Goal: Transaction & Acquisition: Purchase product/service

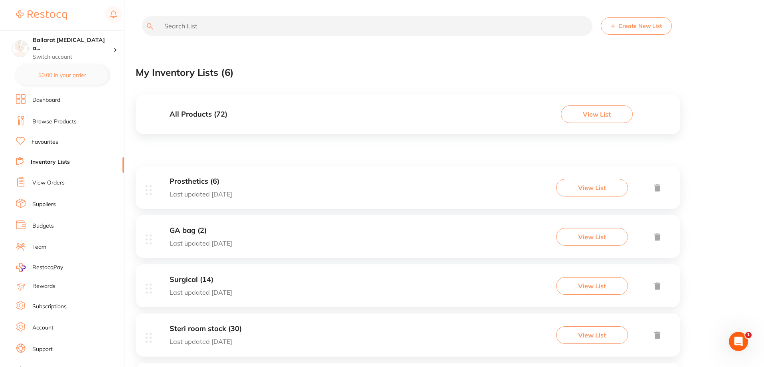
click at [58, 119] on link "Browse Products" at bounding box center [54, 122] width 44 height 8
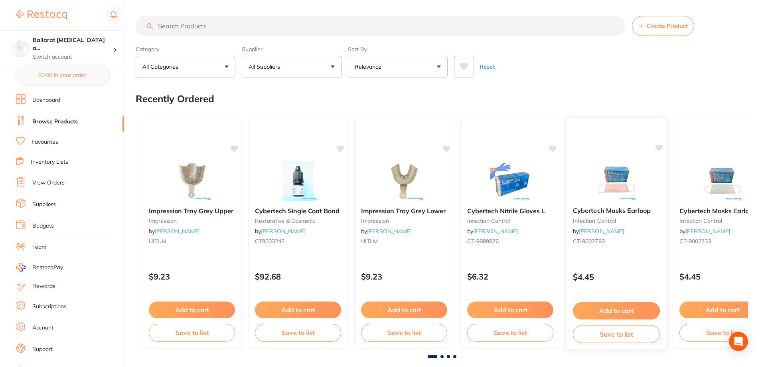
click at [614, 309] on button "Add to cart" at bounding box center [616, 310] width 87 height 17
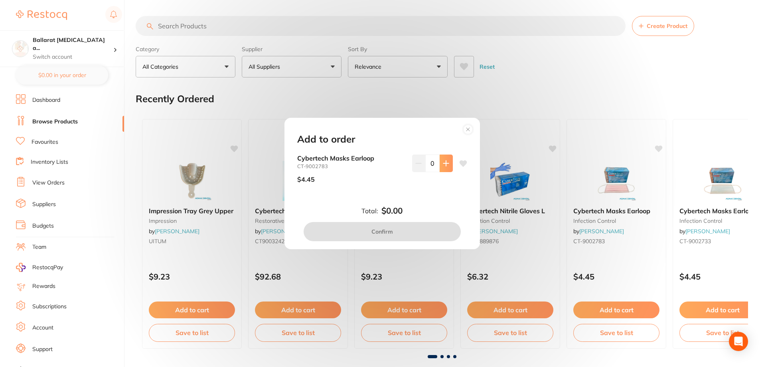
click at [446, 162] on icon at bounding box center [446, 163] width 6 height 6
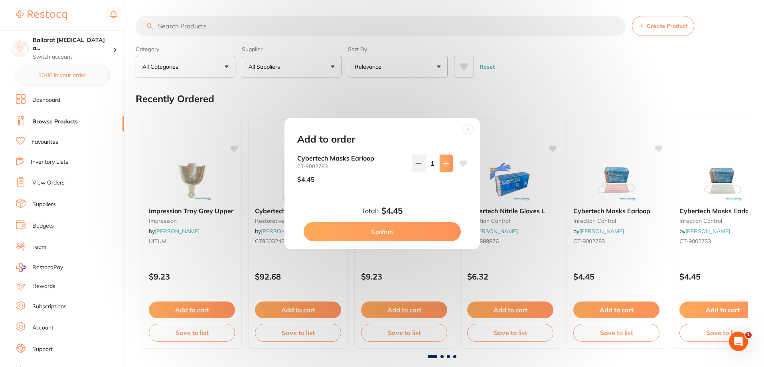
click at [447, 162] on icon at bounding box center [446, 163] width 6 height 6
click at [444, 166] on icon at bounding box center [446, 163] width 6 height 6
type input "5"
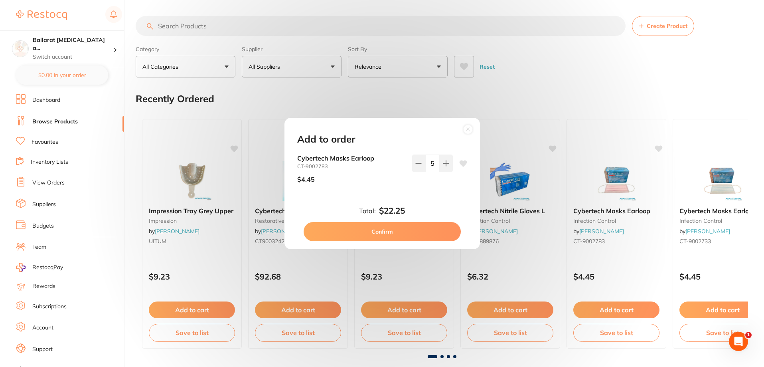
click at [422, 230] on button "Confirm" at bounding box center [382, 231] width 157 height 19
checkbox input "false"
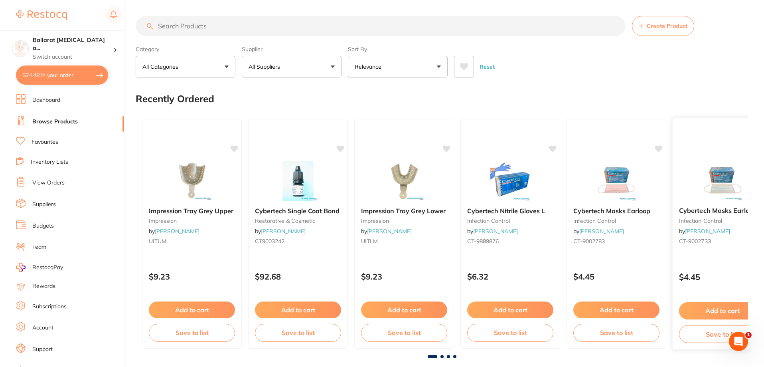
click at [718, 313] on button "Add to cart" at bounding box center [722, 310] width 87 height 17
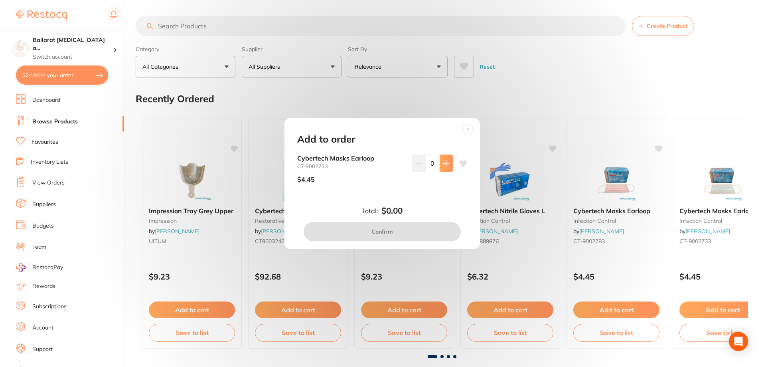
click at [444, 167] on button at bounding box center [446, 163] width 13 height 18
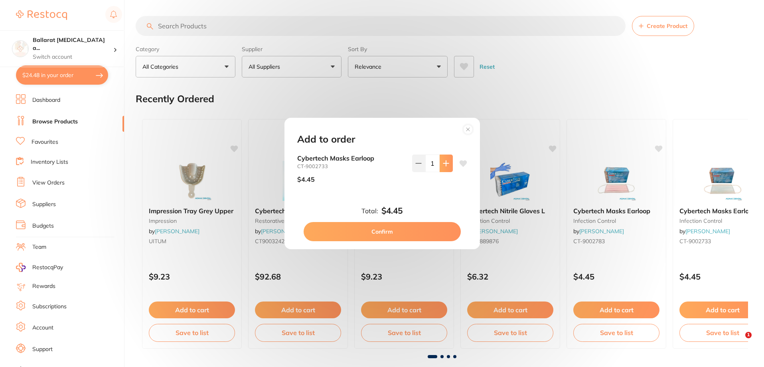
click at [444, 167] on button at bounding box center [446, 163] width 13 height 18
type input "3"
click at [407, 234] on button "Confirm" at bounding box center [382, 231] width 157 height 19
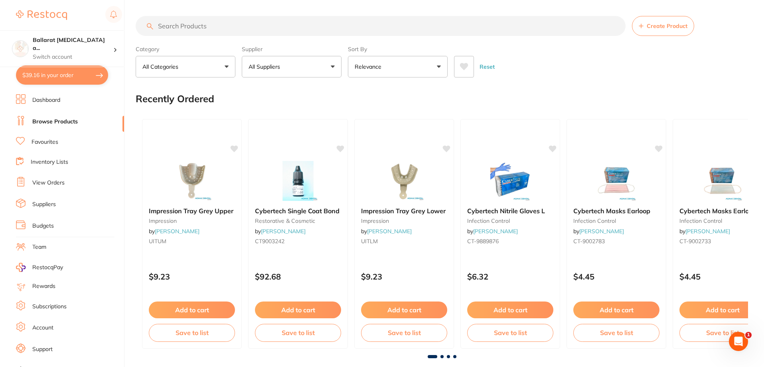
click at [61, 74] on button "$39.16 in your order" at bounding box center [62, 74] width 92 height 19
checkbox input "true"
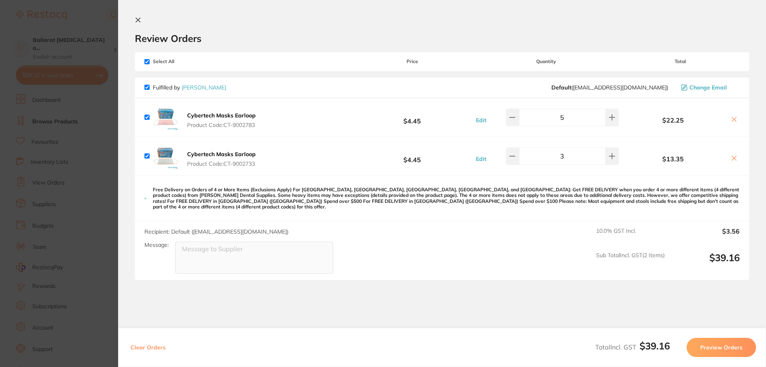
click at [74, 166] on section "Update RRP Set your pre negotiated price for this item. Item Agreed RRP (excl. …" at bounding box center [383, 183] width 766 height 367
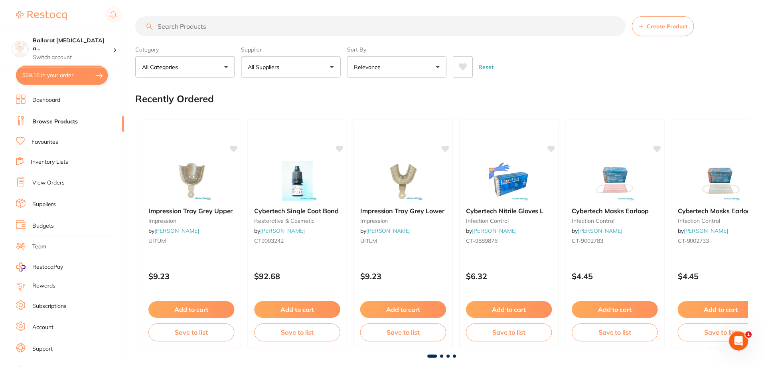
scroll to position [1, 0]
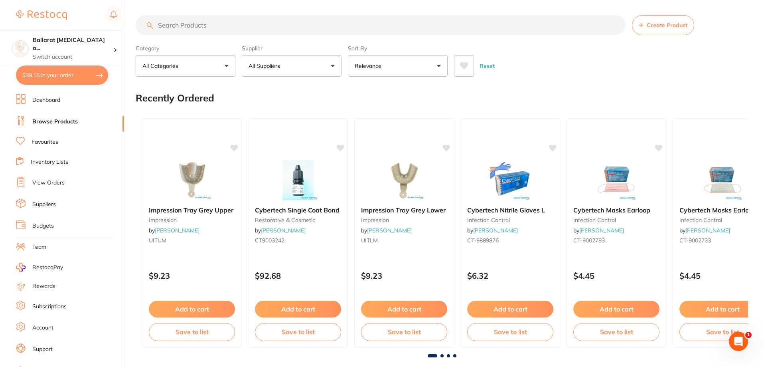
click at [43, 98] on link "Dashboard" at bounding box center [46, 100] width 28 height 8
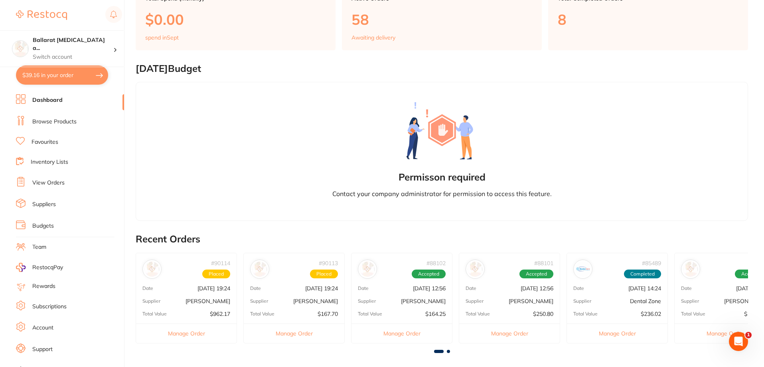
scroll to position [93, 0]
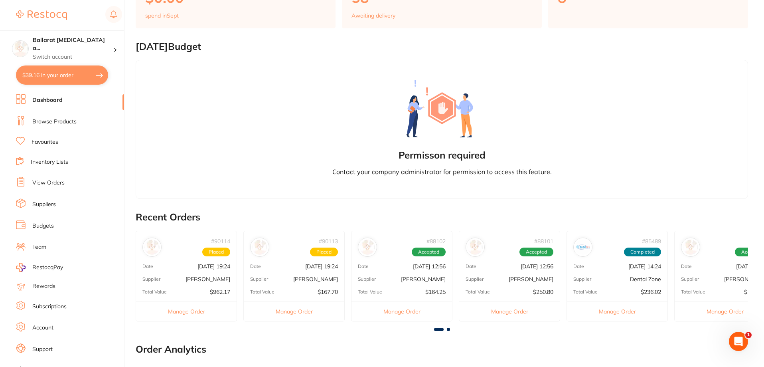
click at [199, 310] on button "Manage Order" at bounding box center [186, 311] width 101 height 20
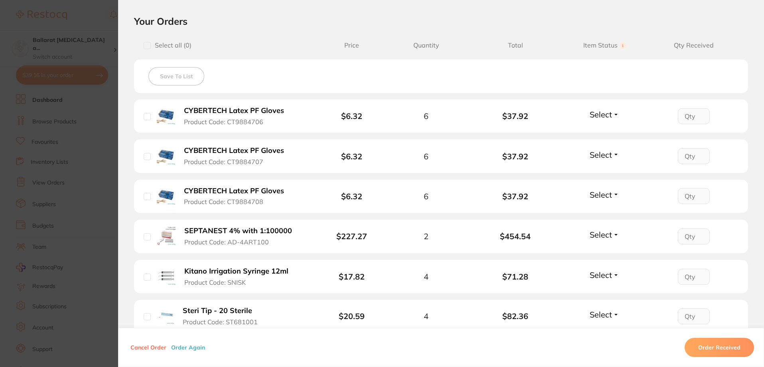
scroll to position [173, 0]
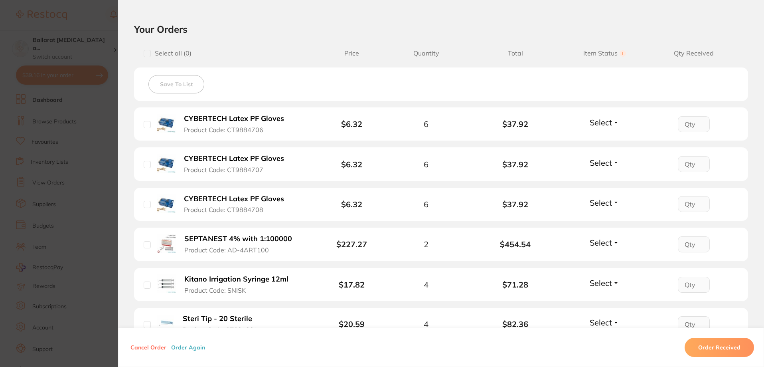
click at [99, 200] on section "Order ID: Restocq- 90114 Order Information Upload Pending Order Date [DATE] 19:…" at bounding box center [382, 183] width 764 height 367
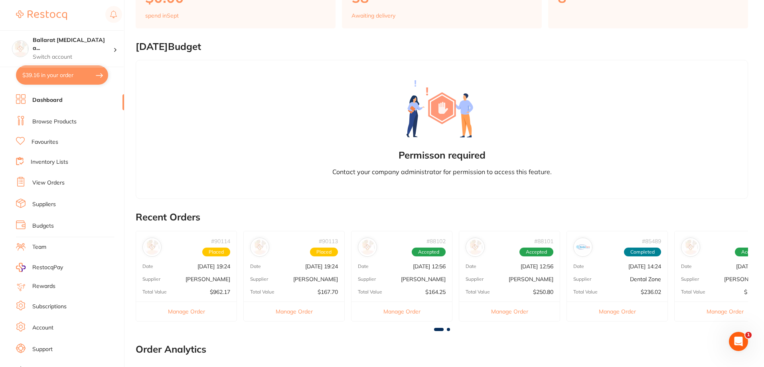
click at [52, 79] on button "$39.16 in your order" at bounding box center [62, 74] width 92 height 19
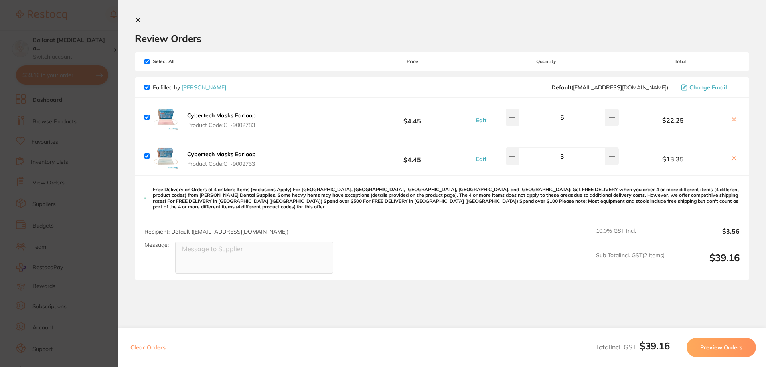
click at [138, 18] on icon at bounding box center [138, 20] width 6 height 6
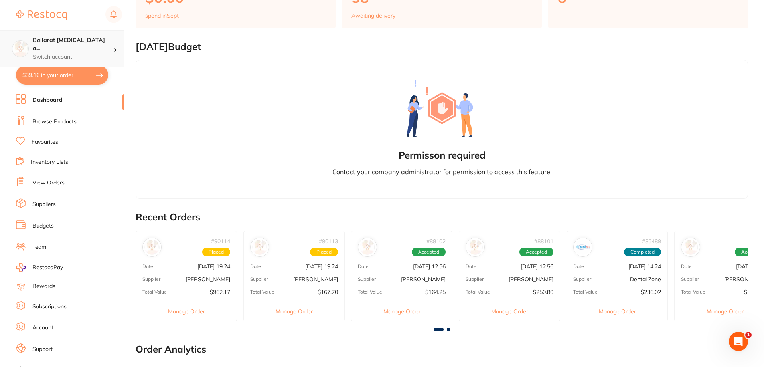
click at [51, 40] on h4 "Ballarat [MEDICAL_DATA] a..." at bounding box center [73, 44] width 81 height 16
click at [40, 182] on link "View Orders" at bounding box center [48, 183] width 32 height 8
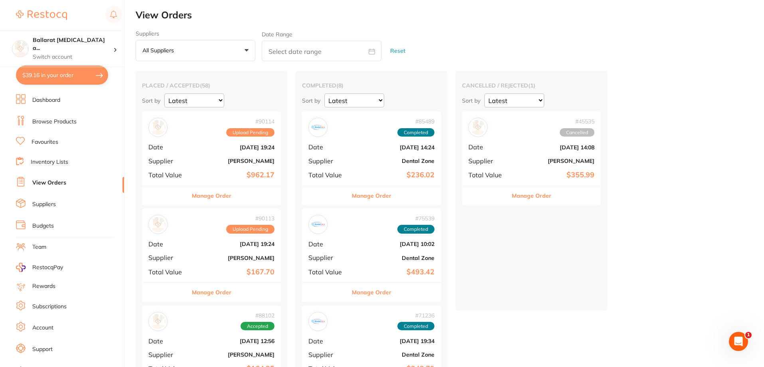
click at [221, 192] on button "Manage Order" at bounding box center [212, 195] width 40 height 19
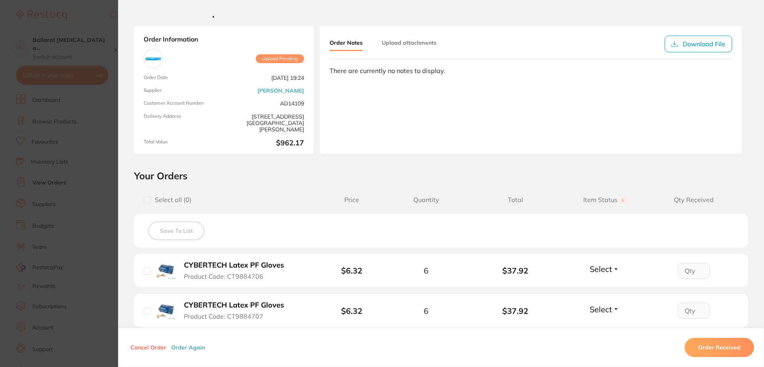
scroll to position [27, 0]
click at [110, 207] on section "Order ID: Restocq- 90114 Order Information Upload Pending Order Date [DATE] 19:…" at bounding box center [382, 183] width 764 height 367
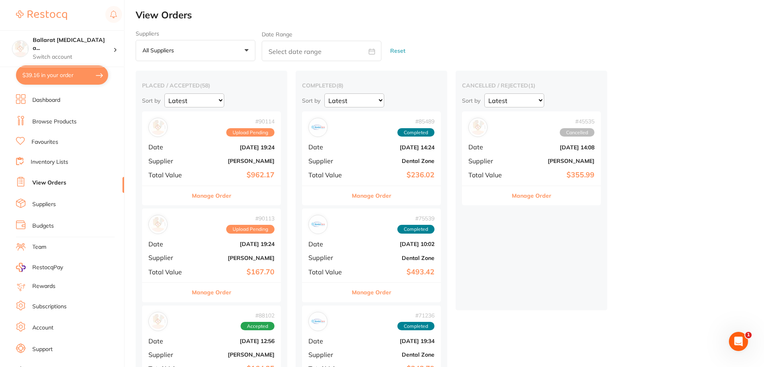
click at [212, 297] on button "Manage Order" at bounding box center [212, 292] width 40 height 19
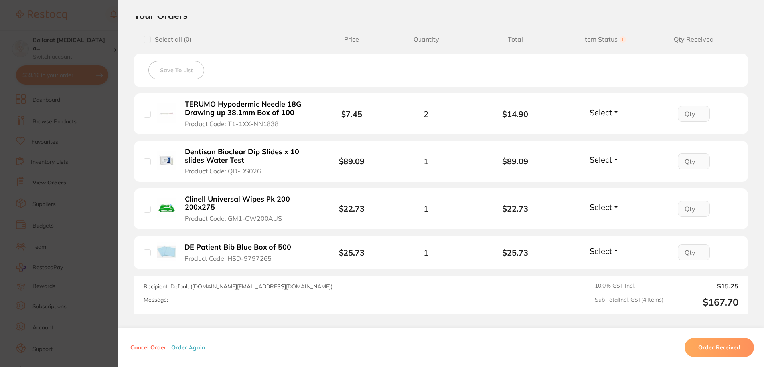
scroll to position [186, 0]
click at [86, 210] on section "Order ID: Restocq- 90113 Order Information Upload Pending Order Date [DATE] 19:…" at bounding box center [382, 183] width 764 height 367
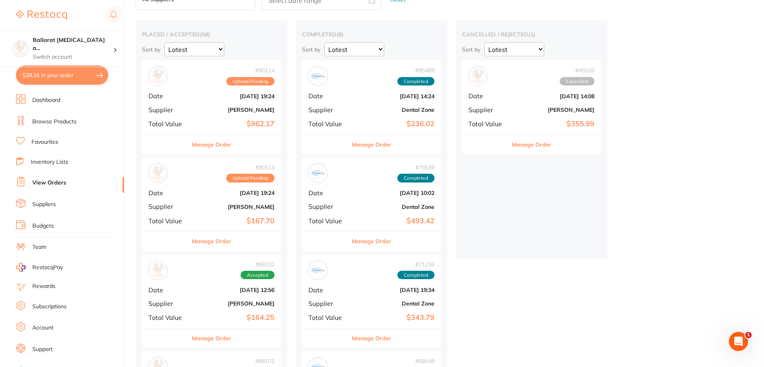
scroll to position [80, 0]
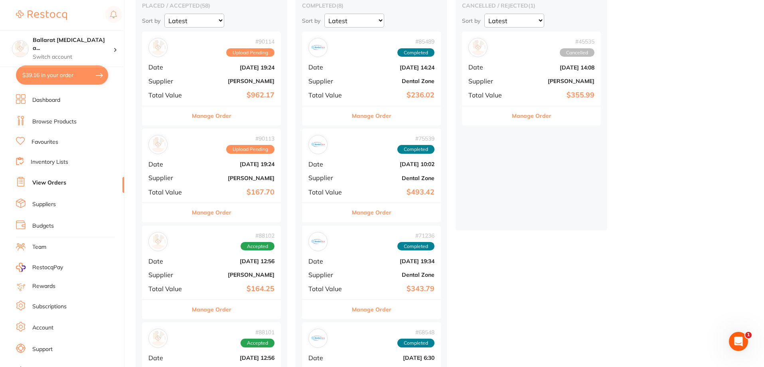
click at [206, 312] on button "Manage Order" at bounding box center [212, 309] width 40 height 19
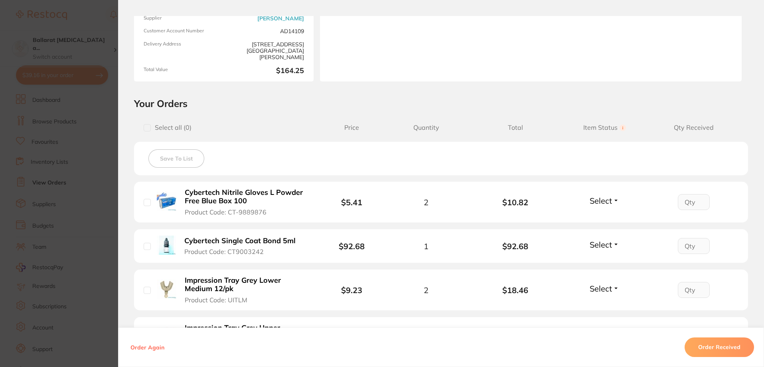
scroll to position [107, 0]
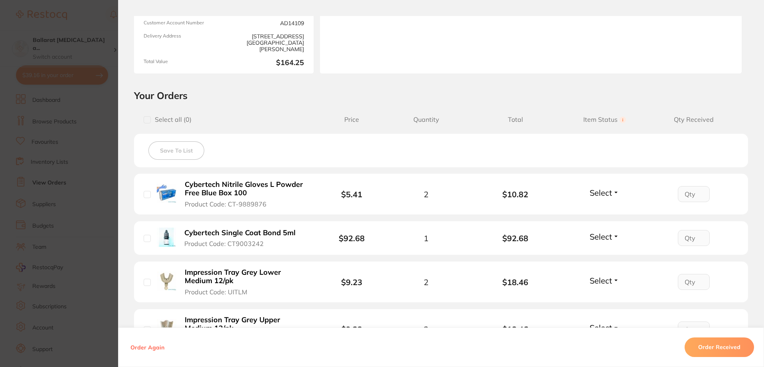
click at [63, 180] on section "Order ID: Restocq- 88102 Order Information Accepted Order Date [DATE] 12:56 Sup…" at bounding box center [382, 183] width 764 height 367
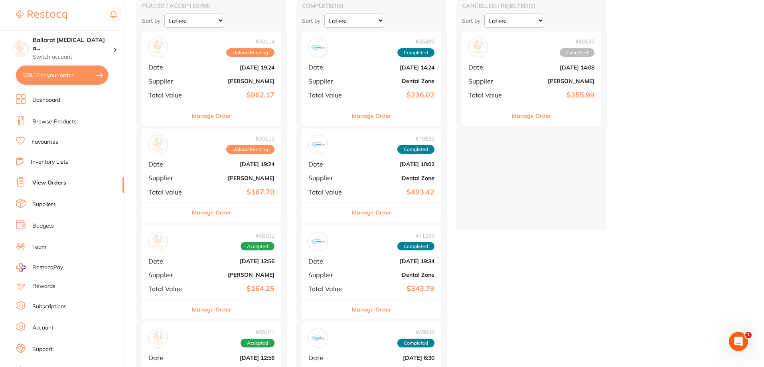
click at [48, 83] on button "$39.16 in your order" at bounding box center [62, 74] width 92 height 19
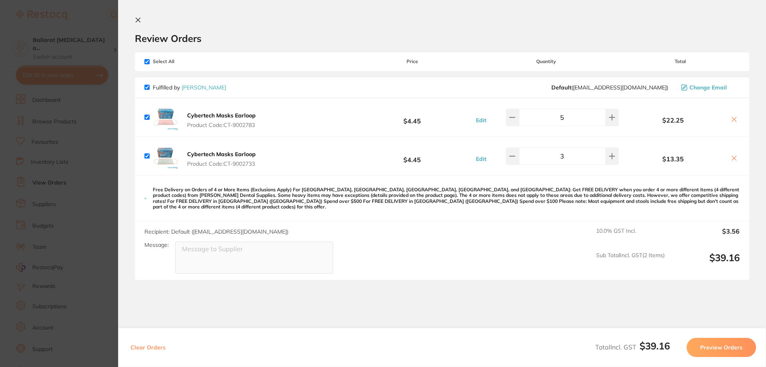
click at [78, 154] on section "Update RRP Set your pre negotiated price for this item. Item Agreed RRP (excl. …" at bounding box center [383, 183] width 766 height 367
